Goal: Obtain resource: Download file/media

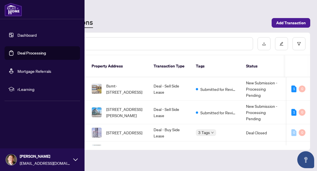
click at [17, 51] on link "Deal Processing" at bounding box center [31, 52] width 28 height 5
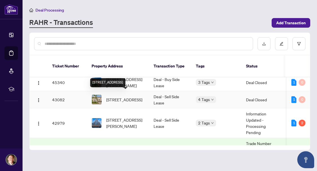
scroll to position [56, 0]
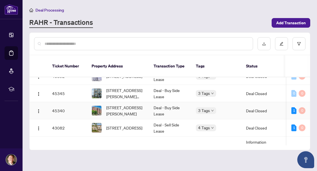
click at [178, 102] on td "Deal - Buy Side Lease" at bounding box center [170, 110] width 42 height 17
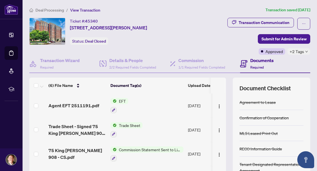
click at [100, 104] on div "Agent EFT 2511191.pdf" at bounding box center [76, 105] width 57 height 7
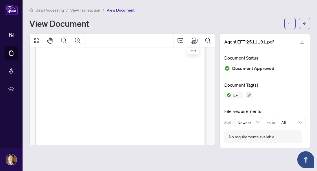
scroll to position [84, 0]
click at [195, 41] on icon "Print" at bounding box center [193, 40] width 7 height 7
click at [290, 21] on span "button" at bounding box center [290, 23] width 4 height 9
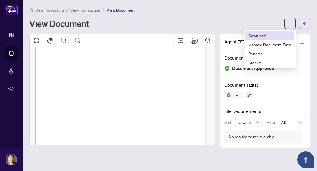
click at [268, 32] on span "Download" at bounding box center [269, 35] width 43 height 6
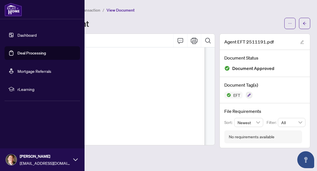
click at [17, 52] on link "Deal Processing" at bounding box center [31, 52] width 28 height 5
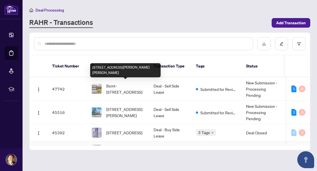
click at [133, 143] on span "[STREET_ADDRESS][PERSON_NAME][PERSON_NAME]" at bounding box center [125, 149] width 38 height 12
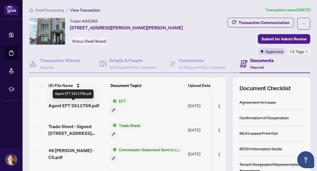
click at [84, 105] on span "Agent EFT 2511759.pdf" at bounding box center [73, 105] width 51 height 7
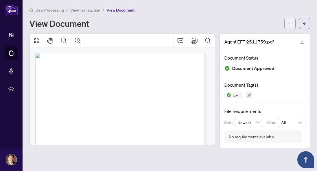
click at [293, 25] on button "button" at bounding box center [289, 23] width 11 height 11
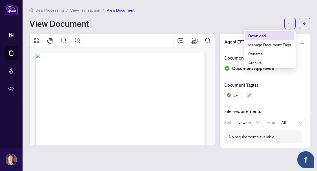
click at [270, 33] on span "Download" at bounding box center [269, 35] width 43 height 6
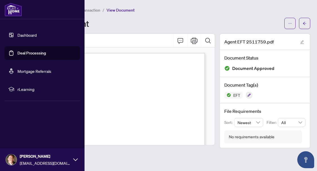
click at [17, 53] on link "Deal Processing" at bounding box center [31, 52] width 28 height 5
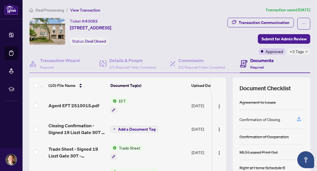
click at [82, 104] on span "Agent EFT 2510015.pdf" at bounding box center [73, 105] width 51 height 7
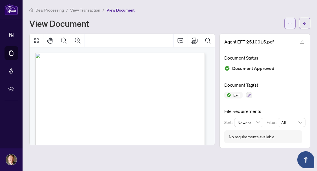
click at [285, 26] on button "button" at bounding box center [289, 23] width 11 height 11
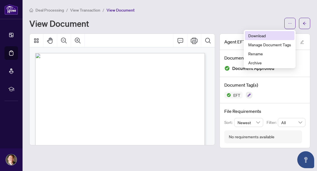
click at [266, 35] on span "Download" at bounding box center [269, 35] width 43 height 6
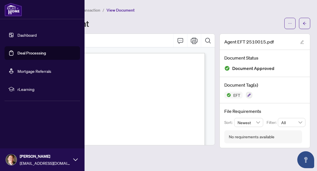
click at [17, 54] on link "Deal Processing" at bounding box center [31, 52] width 28 height 5
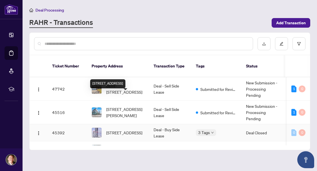
click at [125, 129] on span "[STREET_ADDRESS]" at bounding box center [124, 132] width 36 height 6
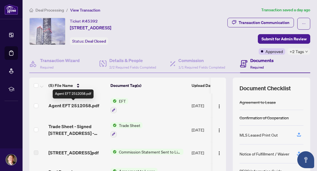
click at [86, 105] on span "Agent EFT 2512058.pdf" at bounding box center [73, 105] width 51 height 7
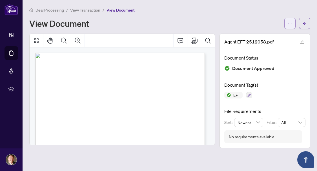
click at [288, 22] on icon "ellipsis" at bounding box center [290, 23] width 4 height 4
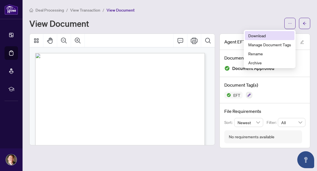
click at [259, 37] on span "Download" at bounding box center [269, 35] width 43 height 6
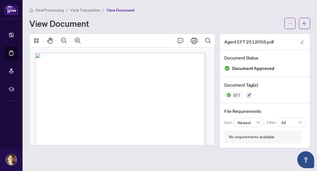
click at [134, 154] on main "Deal Processing / View Transaction / View Document View Document Agent EFT 2512…" at bounding box center [170, 85] width 294 height 171
click at [292, 28] on button "button" at bounding box center [289, 23] width 11 height 11
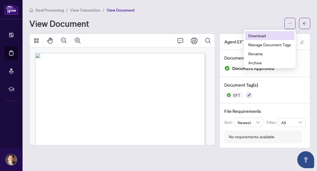
click at [263, 37] on span "Download" at bounding box center [269, 35] width 43 height 6
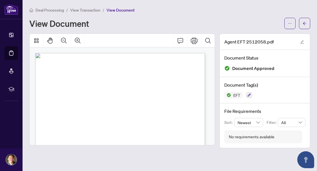
click at [70, 163] on main "Deal Processing / View Transaction / View Document View Document Agent EFT 2512…" at bounding box center [170, 85] width 294 height 171
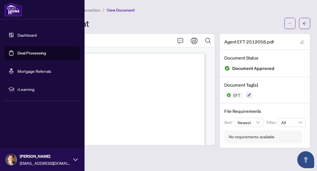
click at [17, 52] on link "Deal Processing" at bounding box center [31, 52] width 28 height 5
